Goal: Transaction & Acquisition: Purchase product/service

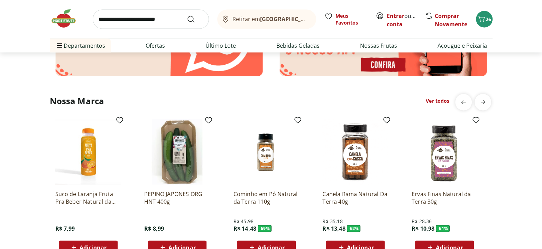
scroll to position [1446, 0]
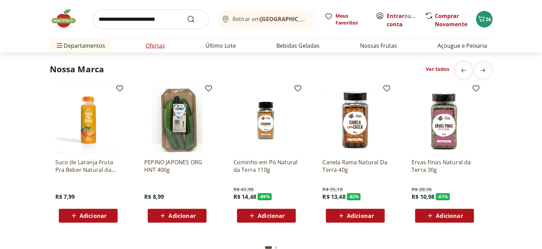
click at [161, 45] on link "Ofertas" at bounding box center [155, 45] width 19 height 8
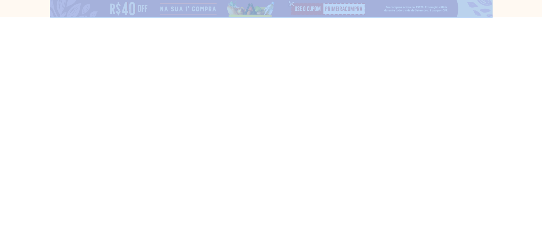
select select "**********"
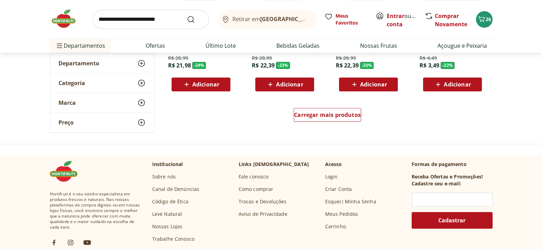
scroll to position [471, 0]
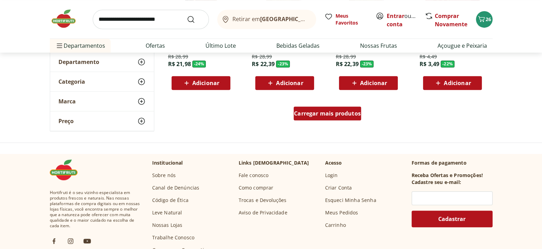
click at [336, 111] on span "Carregar mais produtos" at bounding box center [327, 114] width 67 height 6
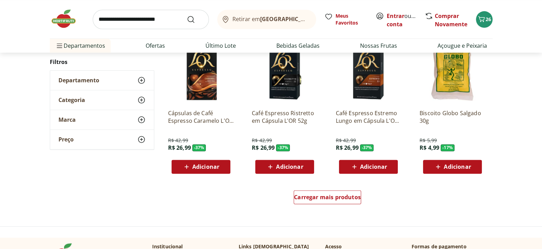
scroll to position [848, 0]
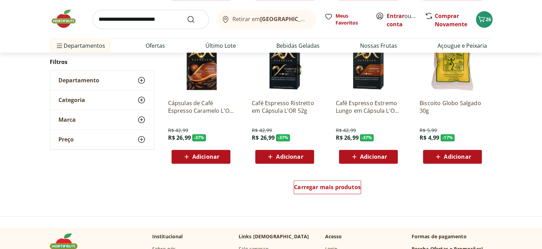
click at [458, 158] on span "Adicionar" at bounding box center [457, 157] width 27 height 6
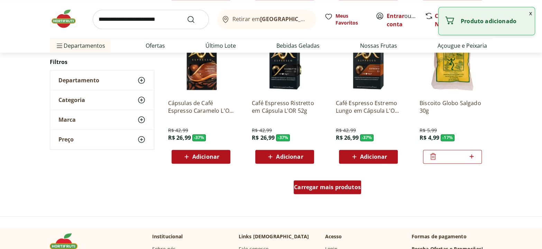
click at [341, 187] on span "Carregar mais produtos" at bounding box center [327, 187] width 67 height 6
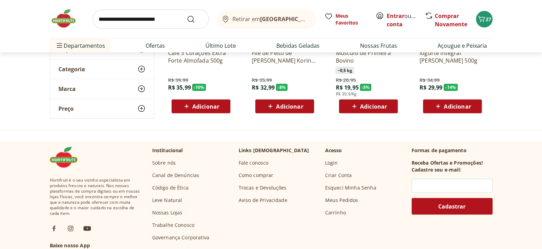
scroll to position [1383, 0]
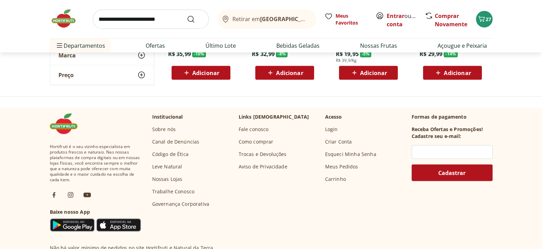
click at [67, 17] on img at bounding box center [67, 18] width 35 height 21
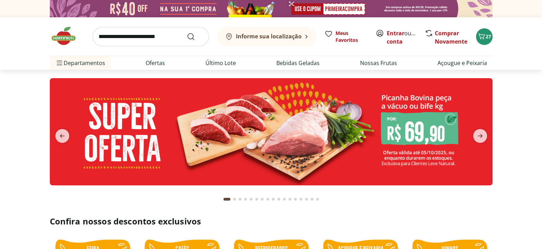
click at [67, 17] on div "Informe sua localização Meus Favoritos Entrar ou Criar conta Comprar Novamente …" at bounding box center [271, 36] width 443 height 38
click at [301, 116] on img at bounding box center [271, 131] width 443 height 107
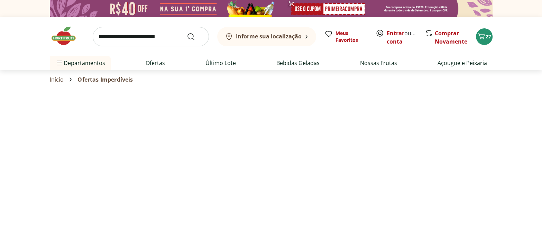
select select "**********"
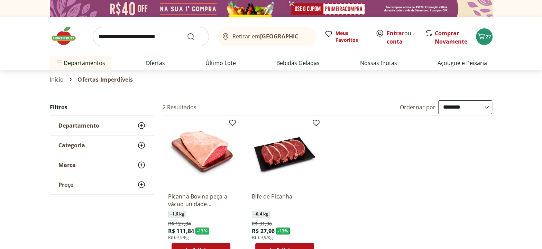
scroll to position [31, 0]
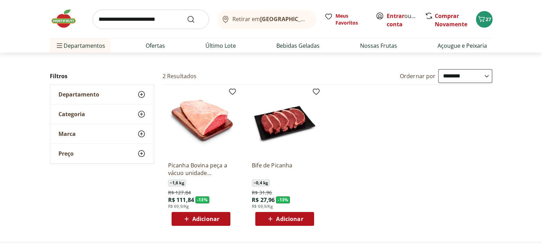
click at [287, 216] on span "Adicionar" at bounding box center [289, 219] width 27 height 6
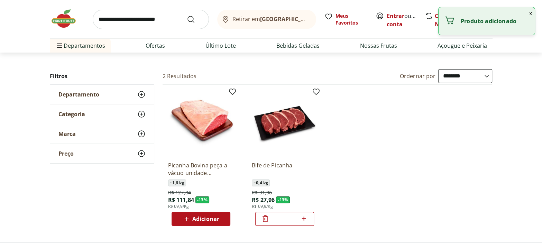
click at [304, 217] on icon at bounding box center [304, 218] width 4 height 4
type input "*"
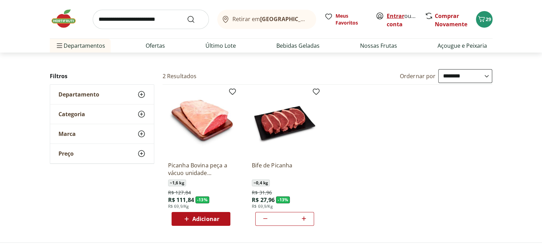
click at [400, 15] on link "Entrar" at bounding box center [396, 16] width 18 height 8
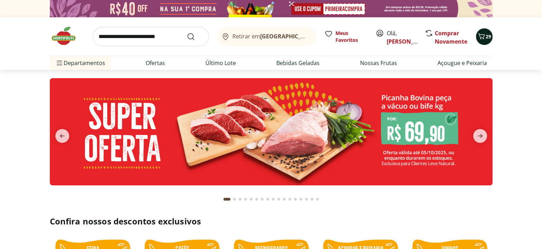
click at [488, 35] on span "29" at bounding box center [488, 36] width 6 height 7
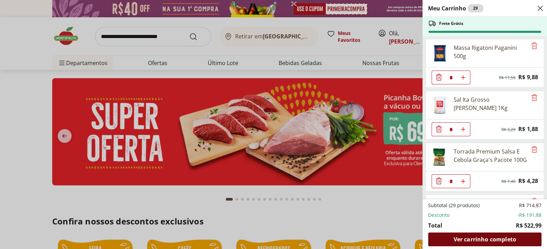
click at [489, 238] on span "Ver carrinho completo" at bounding box center [484, 239] width 63 height 6
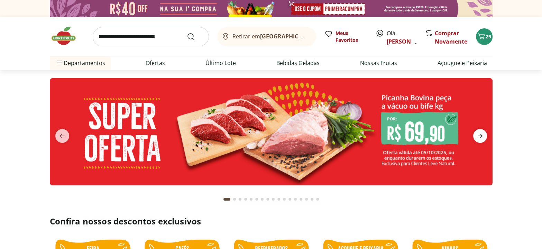
click at [484, 129] on span "next" at bounding box center [480, 136] width 14 height 14
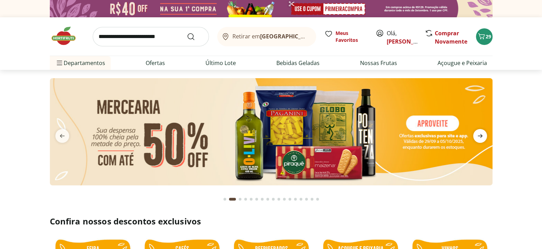
click at [484, 129] on span "next" at bounding box center [480, 136] width 14 height 14
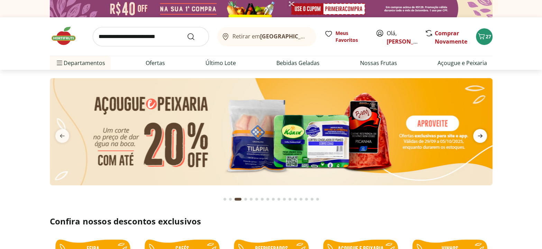
click at [478, 134] on icon "next" at bounding box center [480, 136] width 8 height 8
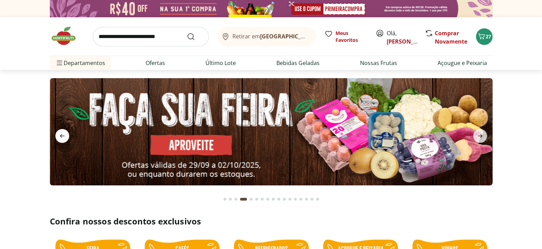
click at [58, 137] on icon "previous" at bounding box center [62, 136] width 8 height 8
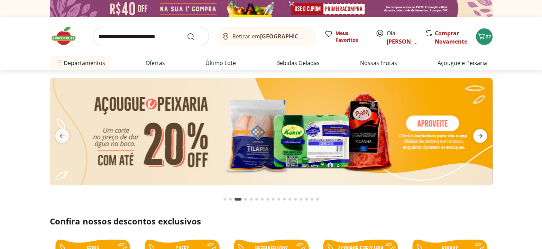
click at [481, 135] on icon "next" at bounding box center [479, 136] width 5 height 4
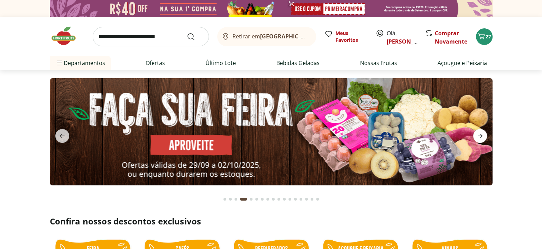
click at [481, 135] on icon "next" at bounding box center [479, 136] width 5 height 4
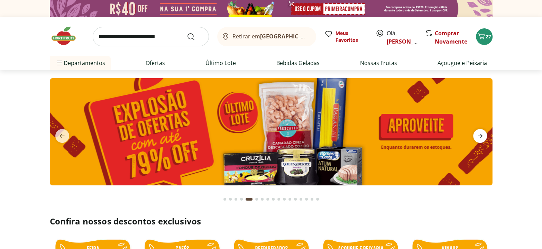
click at [481, 135] on icon "next" at bounding box center [479, 136] width 5 height 4
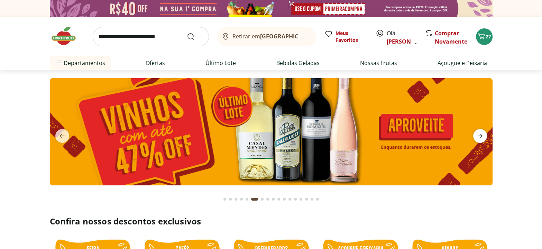
click at [481, 135] on icon "next" at bounding box center [479, 136] width 5 height 4
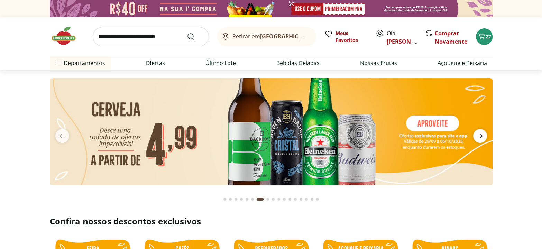
click at [481, 135] on icon "next" at bounding box center [479, 136] width 5 height 4
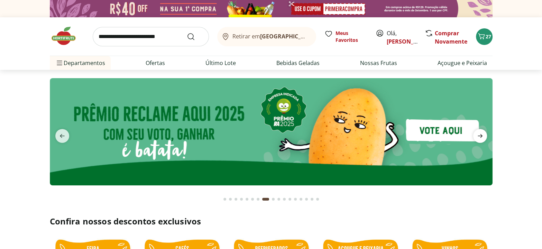
click at [481, 135] on icon "next" at bounding box center [479, 136] width 5 height 4
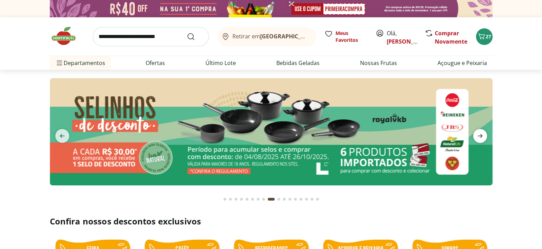
click at [481, 135] on icon "next" at bounding box center [479, 136] width 5 height 4
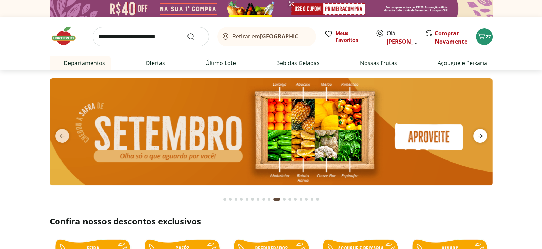
click at [481, 135] on icon "next" at bounding box center [479, 136] width 5 height 4
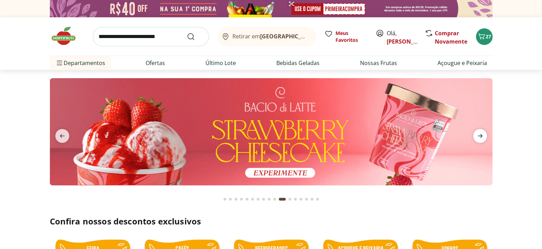
click at [481, 135] on icon "next" at bounding box center [479, 136] width 5 height 4
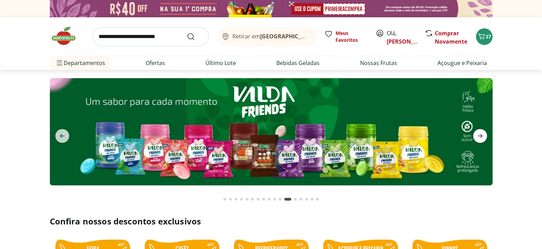
click at [481, 135] on icon "next" at bounding box center [479, 136] width 5 height 4
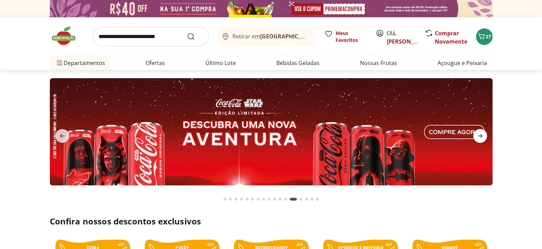
click at [481, 135] on icon "next" at bounding box center [479, 136] width 5 height 4
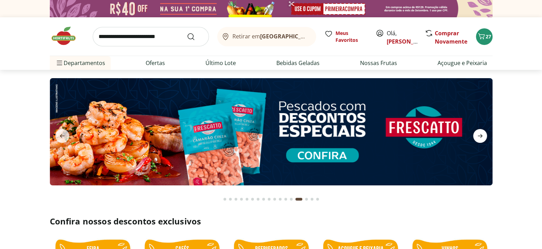
click at [481, 135] on icon "next" at bounding box center [479, 136] width 5 height 4
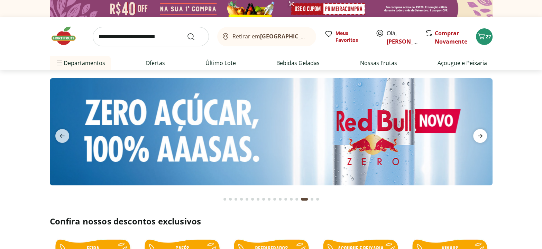
click at [481, 135] on icon "next" at bounding box center [479, 136] width 5 height 4
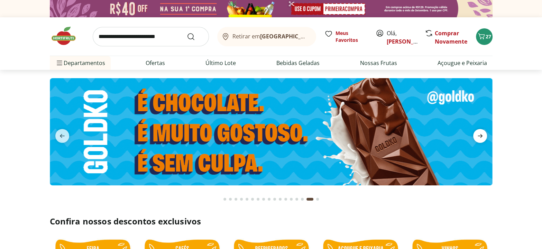
click at [481, 135] on icon "next" at bounding box center [479, 136] width 5 height 4
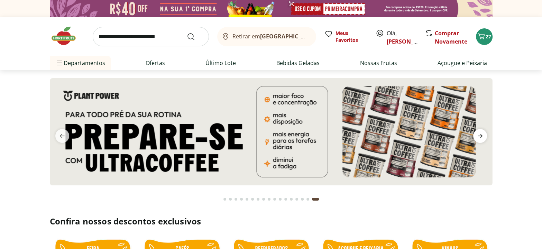
click at [481, 135] on icon "next" at bounding box center [479, 136] width 5 height 4
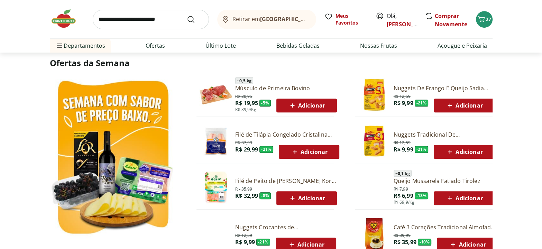
scroll to position [346, 0]
